Goal: Entertainment & Leisure: Consume media (video, audio)

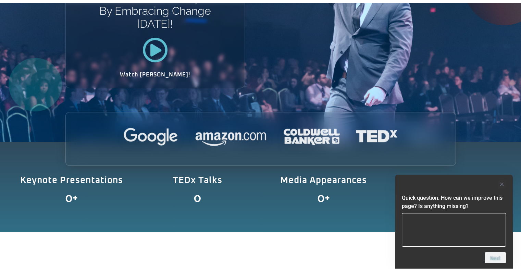
scroll to position [137, 0]
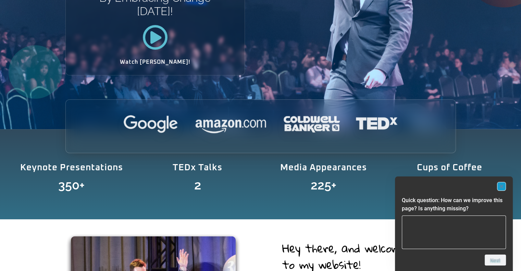
click at [502, 187] on rect "Hide survey" at bounding box center [501, 186] width 8 height 8
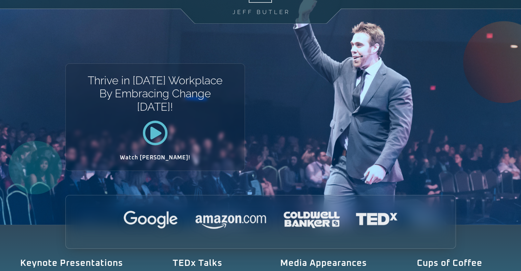
scroll to position [0, 0]
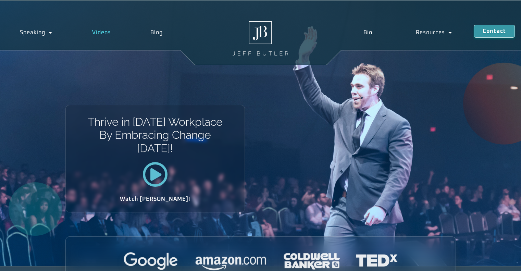
click at [102, 34] on link "Videos" at bounding box center [101, 33] width 59 height 16
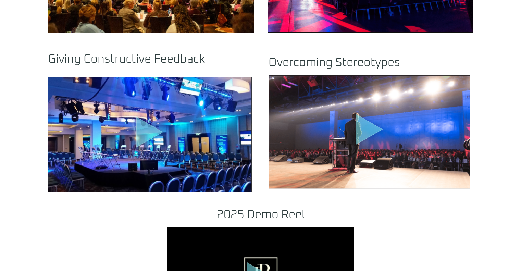
scroll to position [582, 0]
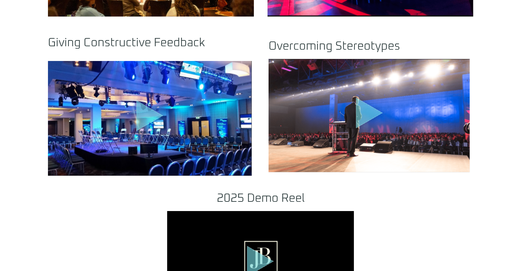
drag, startPoint x: 467, startPoint y: 146, endPoint x: 462, endPoint y: 201, distance: 55.3
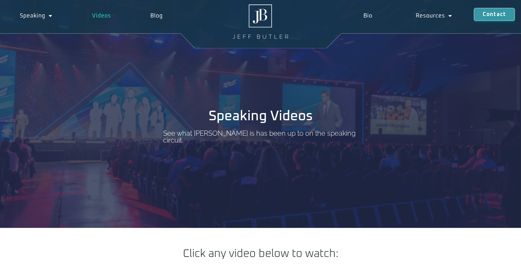
scroll to position [0, 0]
